Goal: Task Accomplishment & Management: Complete application form

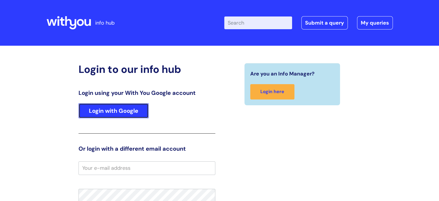
click at [131, 111] on link "Login with Google" at bounding box center [114, 110] width 70 height 15
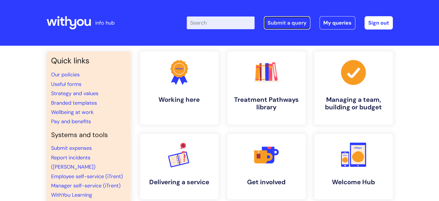
click at [271, 27] on link "Submit a query" at bounding box center [287, 22] width 47 height 13
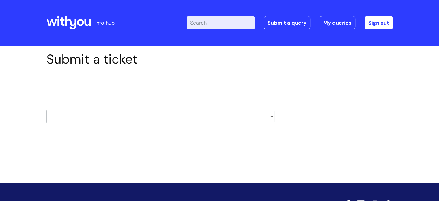
click at [155, 119] on select "HR / People IT and Support Clinical Drug Alerts Finance Accounts Data Support T…" at bounding box center [161, 116] width 228 height 13
select select "it_and_support"
click at [47, 110] on select "HR / People IT and Support Clinical Drug Alerts Finance Accounts Data Support T…" at bounding box center [161, 116] width 228 height 13
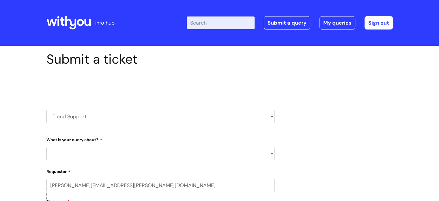
scroll to position [29, 0]
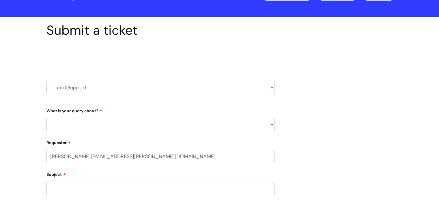
click at [110, 126] on select "... Mobile Phone Reset & MFA Accounts, Starters and Leavers IT Hardware issue I…" at bounding box center [161, 124] width 228 height 13
click at [81, 123] on select "... Mobile Phone Reset & MFA Accounts, Starters and Leavers IT Hardware issue I…" at bounding box center [161, 124] width 228 height 13
select select "I need help logging in"
click at [47, 118] on select "... Mobile Phone Reset & MFA Accounts, Starters and Leavers IT Hardware issue I…" at bounding box center [161, 124] width 228 height 13
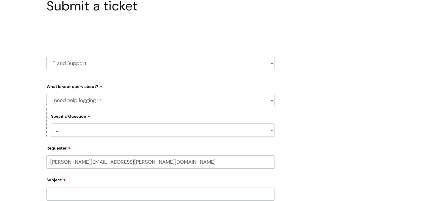
scroll to position [116, 0]
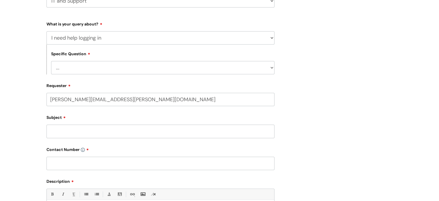
click at [92, 68] on select "... I need help logging into my laptop/chromebook I need access or help logging…" at bounding box center [163, 67] width 224 height 13
select select "I need help logging into my laptop/chromebook"
click at [51, 61] on select "... I need help logging into my laptop/chromebook I need access or help logging…" at bounding box center [163, 67] width 224 height 13
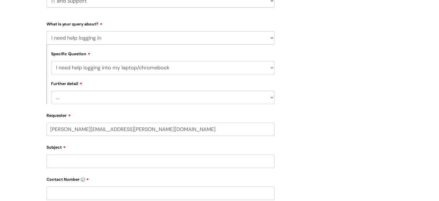
click at [95, 97] on select "... I need help with my Single Sign On password" at bounding box center [163, 97] width 224 height 13
click at [97, 35] on select "... Mobile Phone Reset & MFA Accounts, Starters and Leavers IT Hardware issue I…" at bounding box center [161, 37] width 228 height 13
select select "Accounts, Starters and Leavers"
click at [47, 31] on select "... Mobile Phone Reset & MFA Accounts, Starters and Leavers IT Hardware issue I…" at bounding box center [161, 37] width 228 height 13
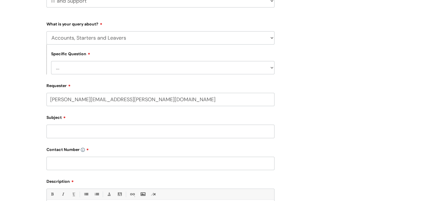
click at [83, 67] on select "... I have a new starter I have a leaver I need to make a change to an account …" at bounding box center [163, 67] width 224 height 13
select select "I need some information about an account"
click at [51, 61] on select "... I have a new starter I have a leaver I need to make a change to an account …" at bounding box center [163, 67] width 224 height 13
click at [106, 69] on select "... I have a new starter I have a leaver I need to make a change to an account …" at bounding box center [163, 67] width 224 height 13
click at [100, 39] on select "... Mobile Phone Reset & MFA Accounts, Starters and Leavers IT Hardware issue I…" at bounding box center [161, 37] width 228 height 13
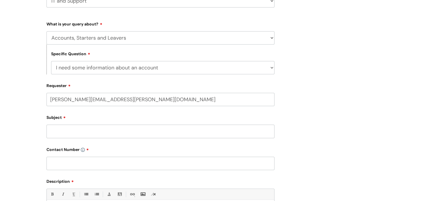
select select "I need help logging in"
click at [47, 31] on select "... Mobile Phone Reset & MFA Accounts, Starters and Leavers IT Hardware issue I…" at bounding box center [161, 37] width 228 height 13
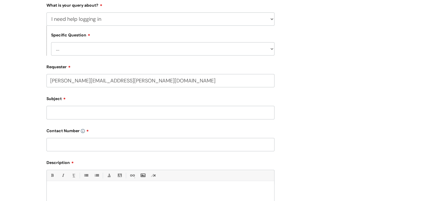
scroll to position [144, 0]
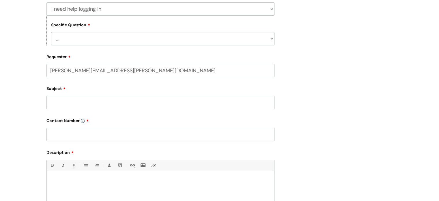
click at [87, 42] on select "... I need help logging into my laptop/chromebook I need access or help logging…" at bounding box center [163, 38] width 224 height 13
select select "I need help logging into my laptop/chromebook"
click at [51, 32] on select "... I need help logging into my laptop/chromebook I need access or help logging…" at bounding box center [163, 38] width 224 height 13
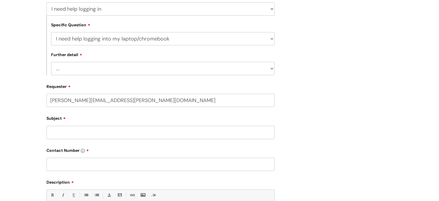
click at [82, 69] on select "... I need help with my Single Sign On password" at bounding box center [163, 68] width 224 height 13
select select "I need help with my Single Sign On password"
click at [51, 62] on select "... I need help with my Single Sign On password" at bounding box center [163, 68] width 224 height 13
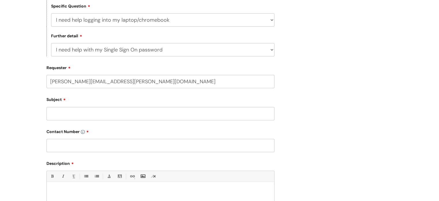
scroll to position [173, 0]
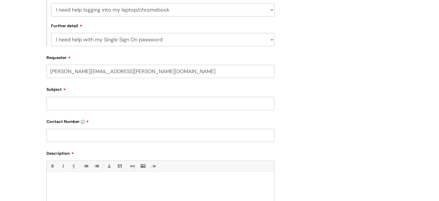
click at [68, 104] on input "Subject" at bounding box center [161, 103] width 228 height 13
paste input "[PERSON_NAME]"
type input "[PERSON_NAME] Password"
click at [138, 134] on input "text" at bounding box center [161, 135] width 228 height 13
click at [82, 135] on input "text" at bounding box center [161, 135] width 228 height 13
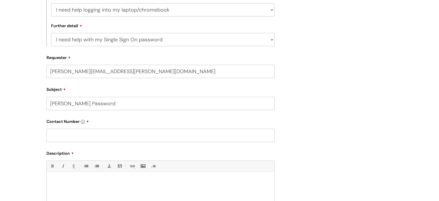
paste input "07929 877408"
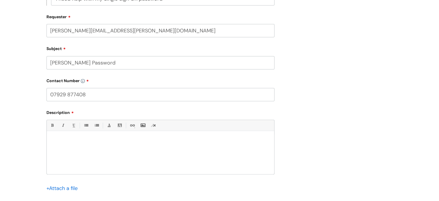
scroll to position [231, 0]
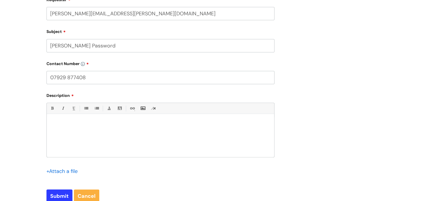
type input "07929 877408"
click at [104, 120] on div at bounding box center [161, 137] width 228 height 40
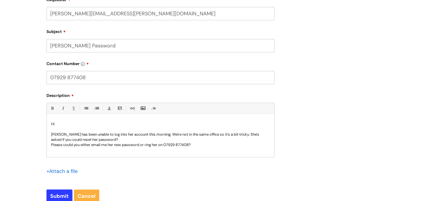
scroll to position [1, 0]
click at [60, 134] on p "[PERSON_NAME] has been unable to log into her account this morning. We're not i…" at bounding box center [160, 136] width 219 height 10
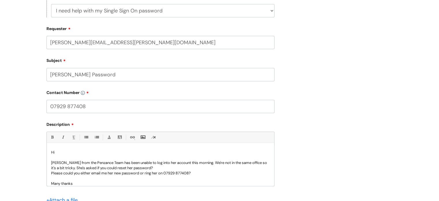
scroll to position [318, 0]
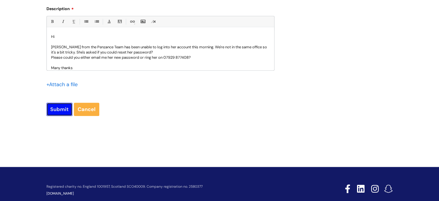
click at [62, 111] on input "Submit" at bounding box center [60, 109] width 26 height 13
type input "Please Wait..."
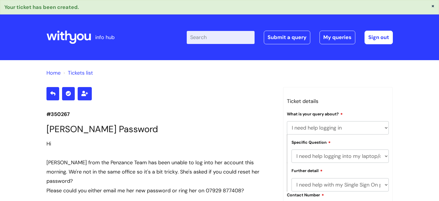
select select "I need help logging in"
select select "I need help logging into my laptop/chromebook"
select select "I need help with my Single Sign On password"
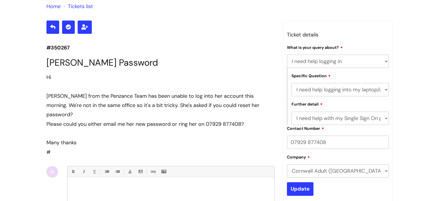
scroll to position [57, 0]
